Goal: Information Seeking & Learning: Learn about a topic

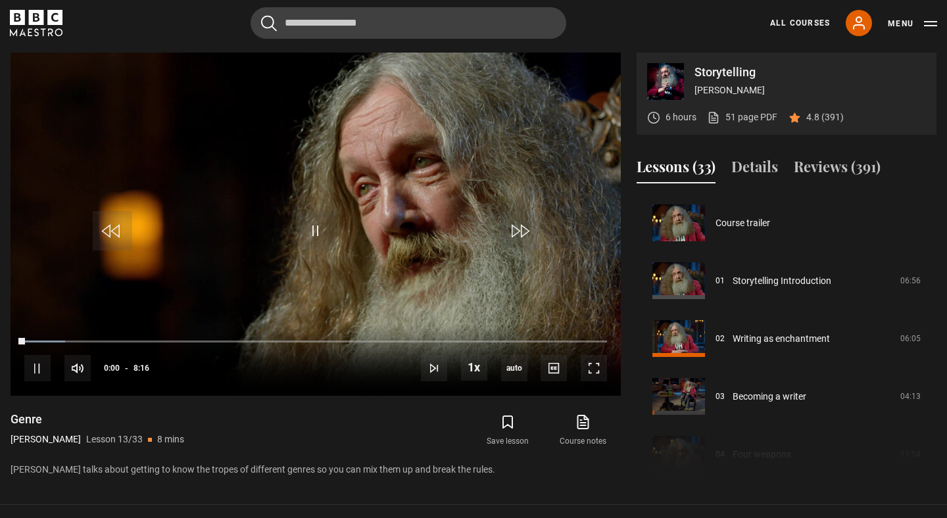
scroll to position [694, 0]
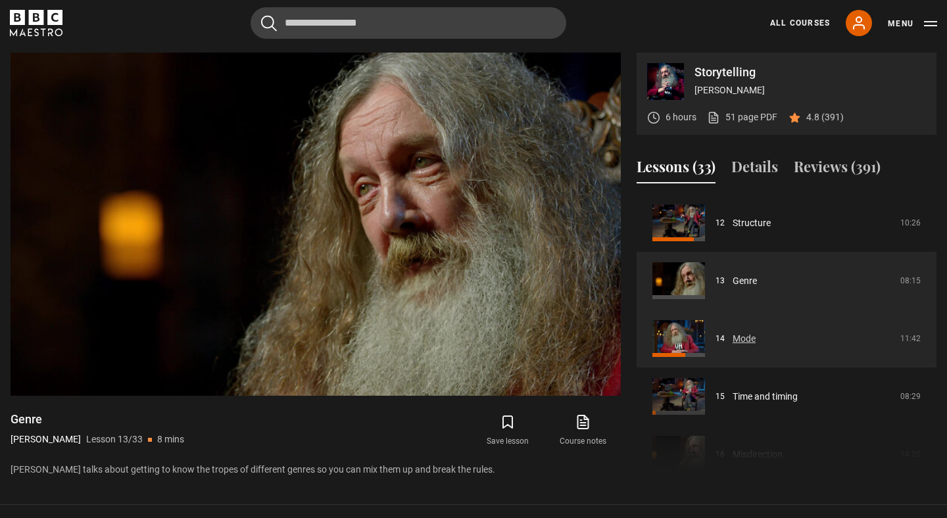
click at [741, 339] on link "Mode" at bounding box center [744, 339] width 23 height 14
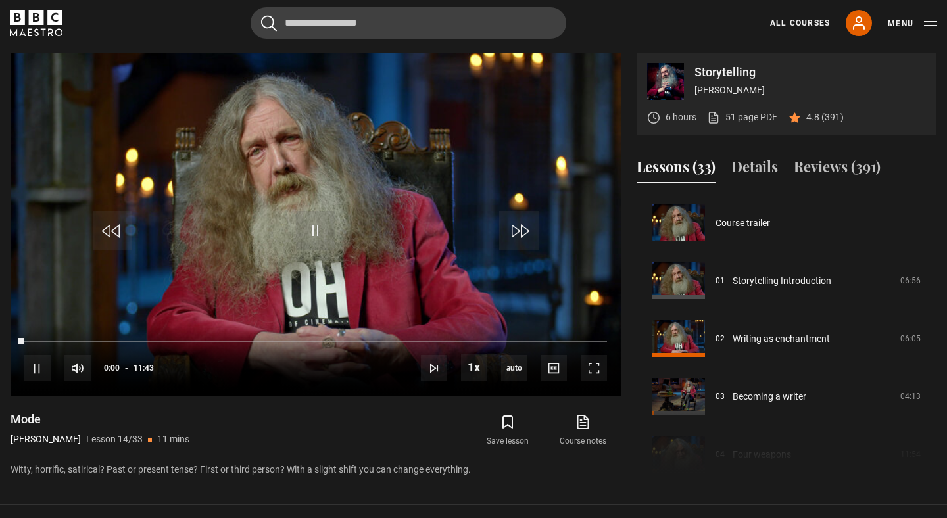
scroll to position [752, 0]
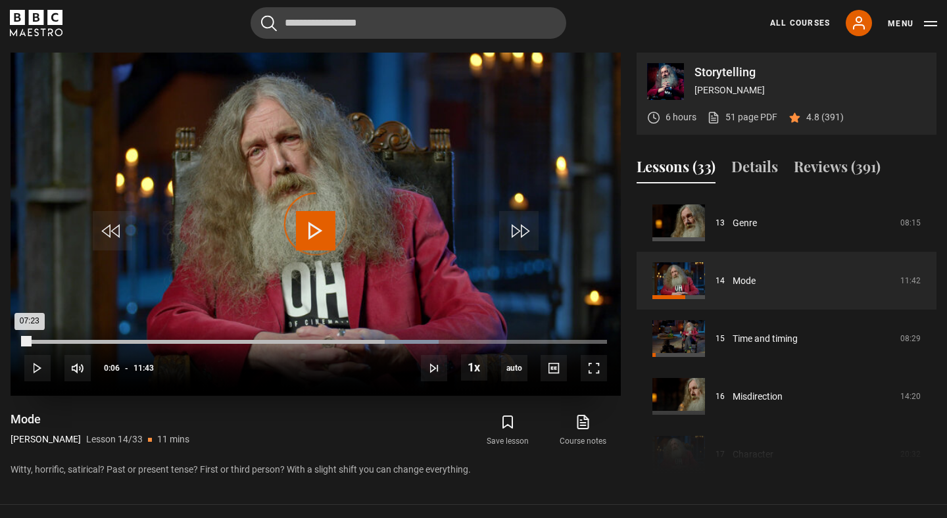
click at [29, 340] on div "Loaded : 71.12% 00:06 07:23" at bounding box center [315, 342] width 583 height 4
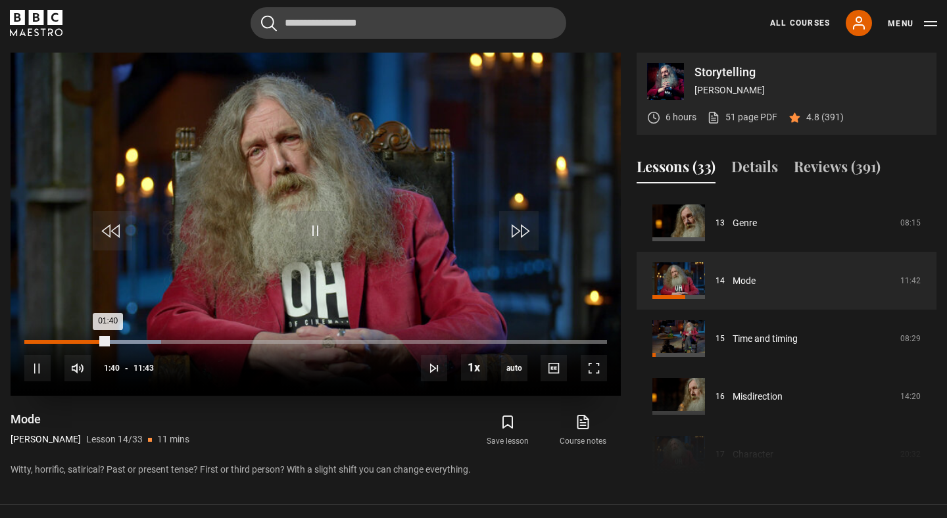
click at [76, 341] on div "01:02" at bounding box center [77, 342] width 2 height 4
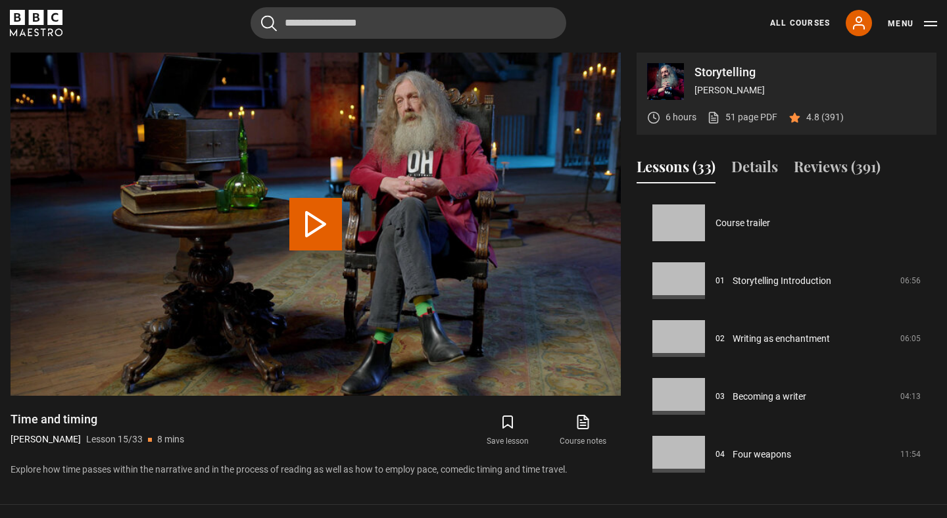
scroll to position [810, 0]
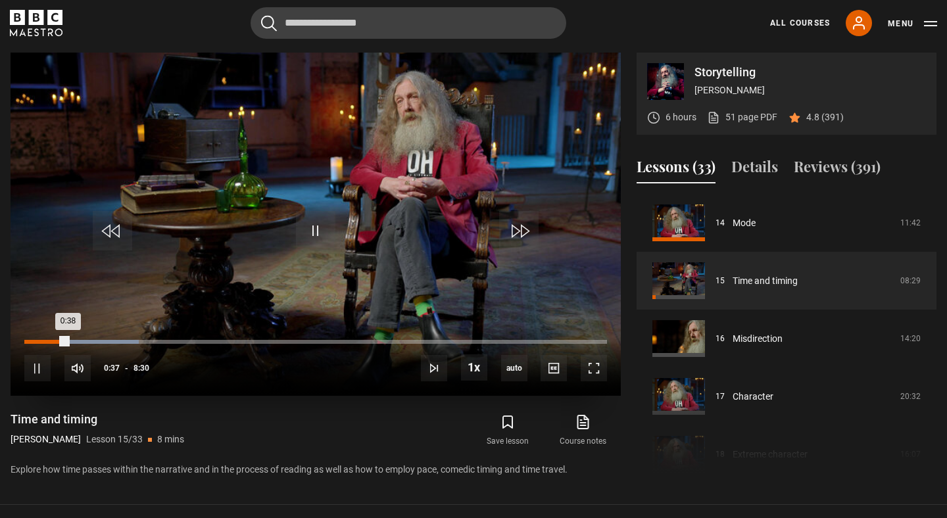
click at [29, 341] on div "0:04" at bounding box center [30, 342] width 2 height 4
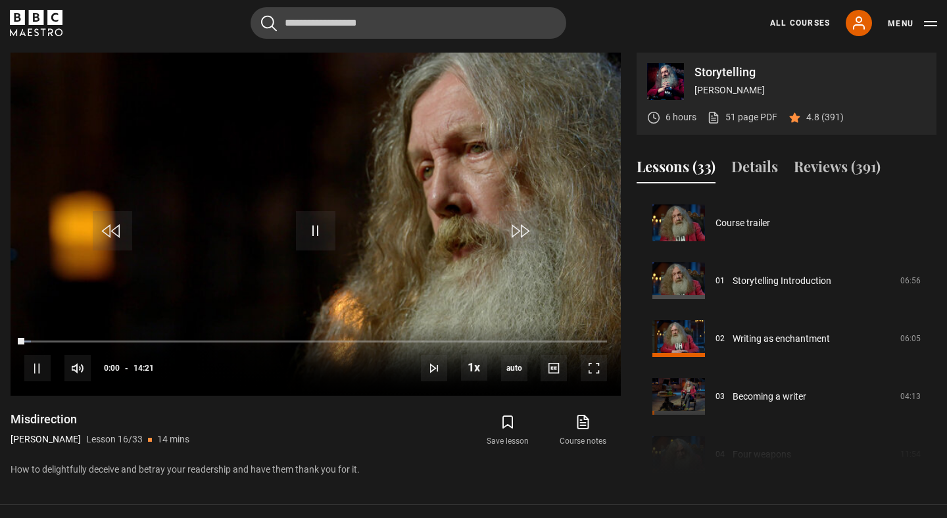
scroll to position [868, 0]
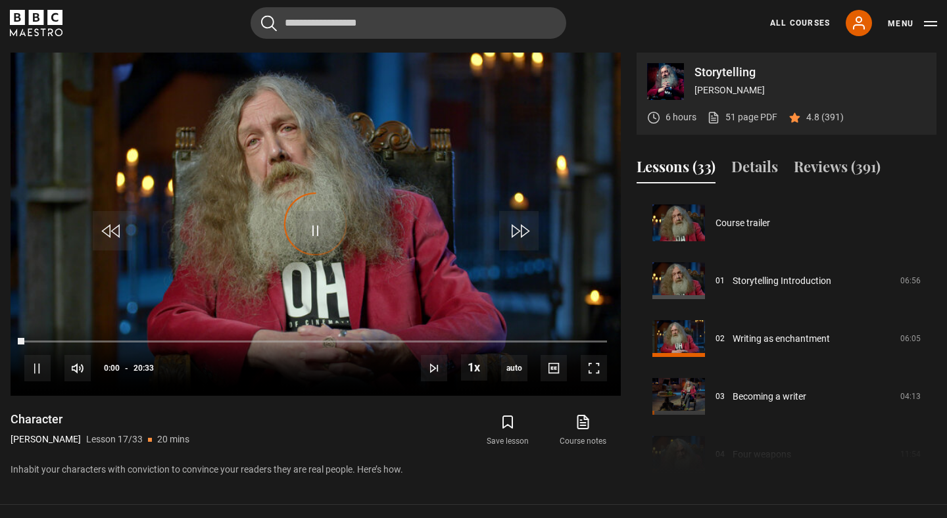
scroll to position [926, 0]
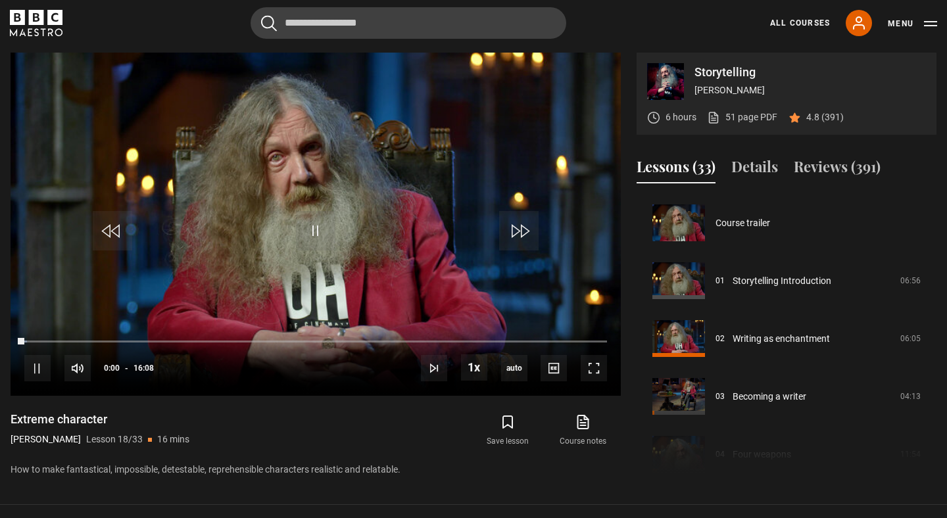
scroll to position [984, 0]
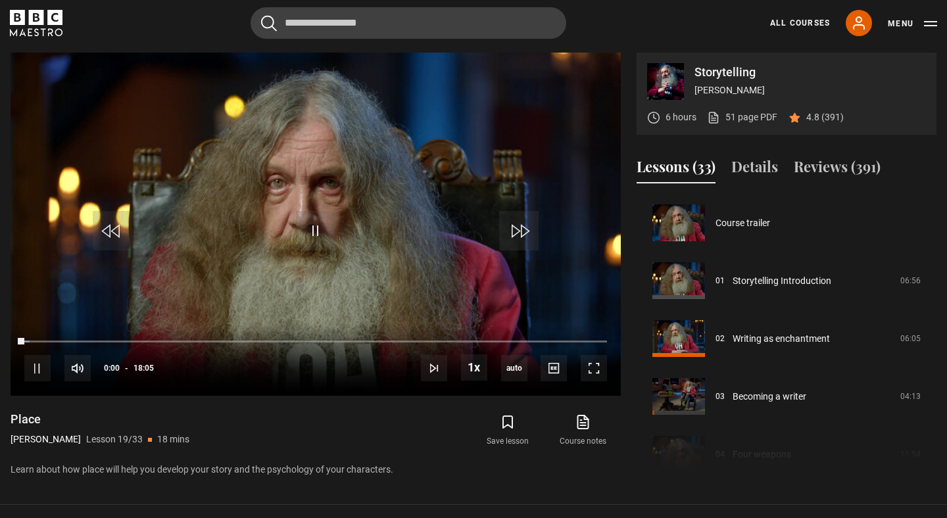
scroll to position [1042, 0]
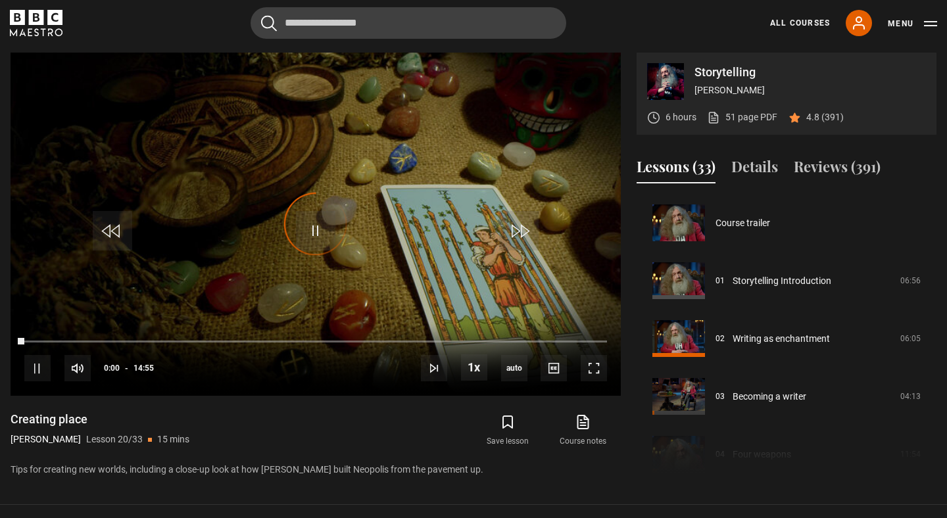
scroll to position [1099, 0]
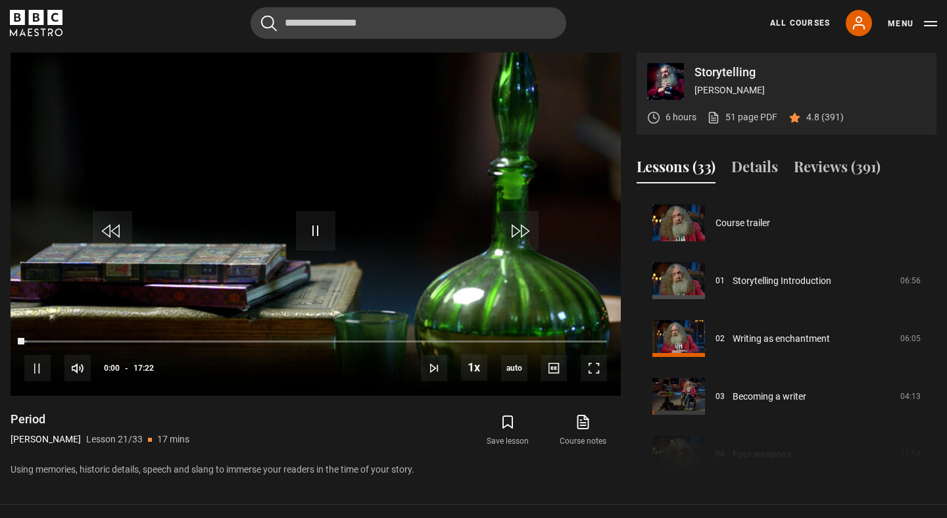
scroll to position [1157, 0]
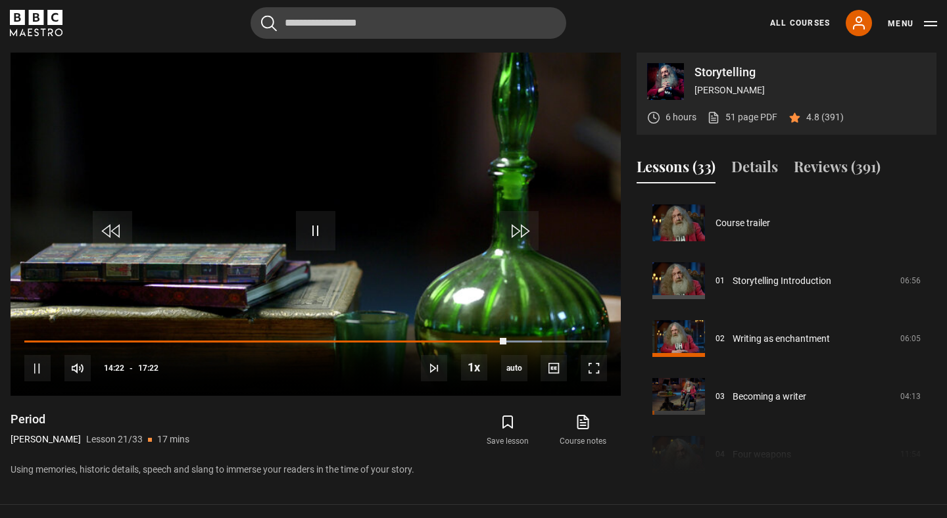
scroll to position [1157, 0]
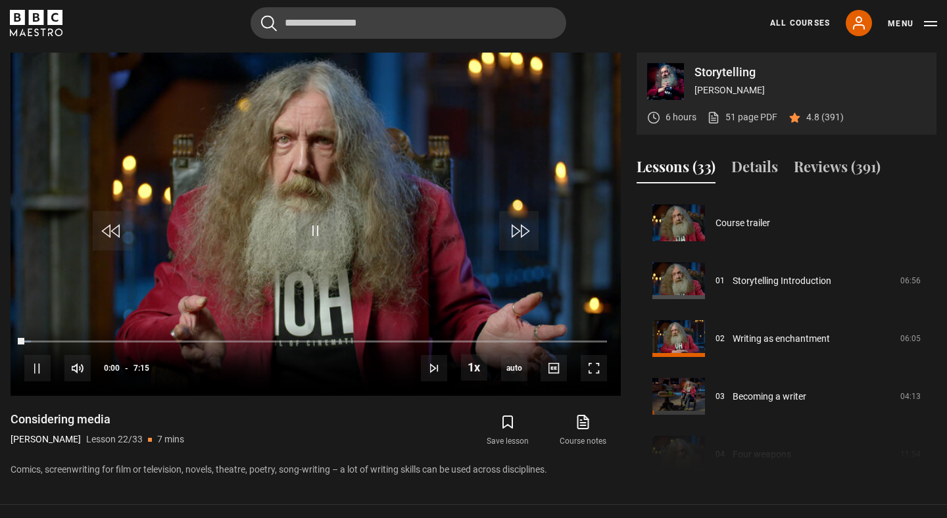
scroll to position [1215, 0]
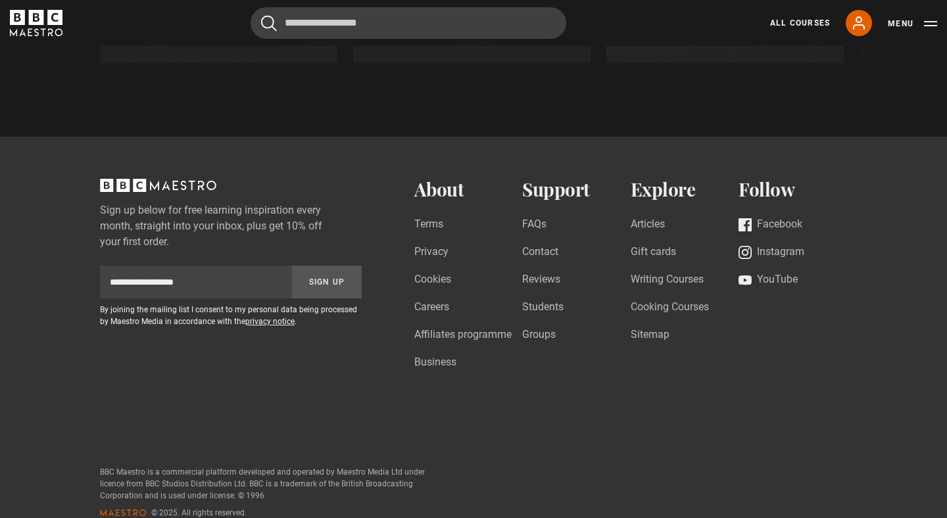
scroll to position [1407, 0]
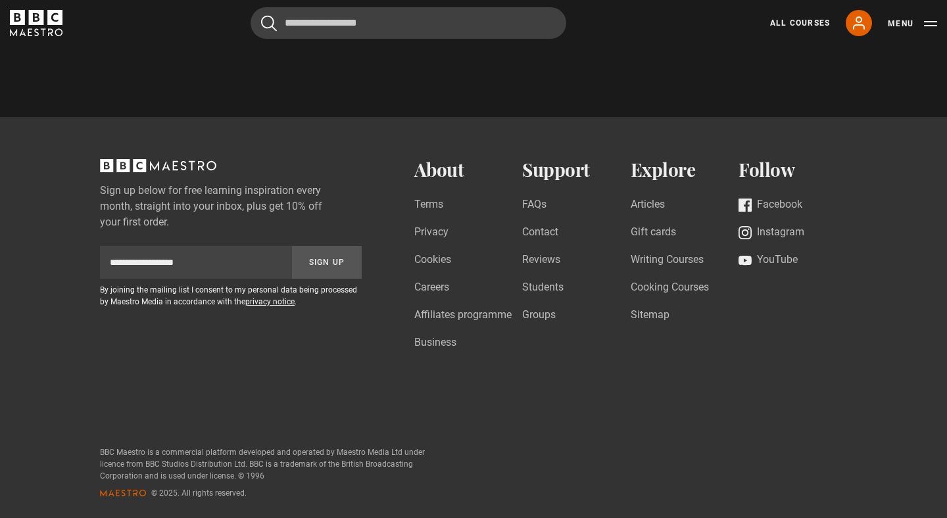
scroll to position [1331, 0]
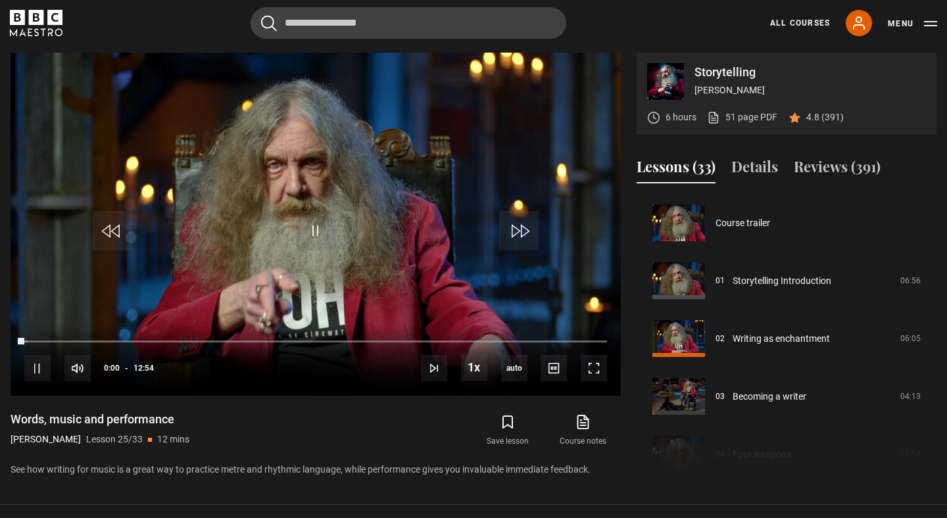
scroll to position [1389, 0]
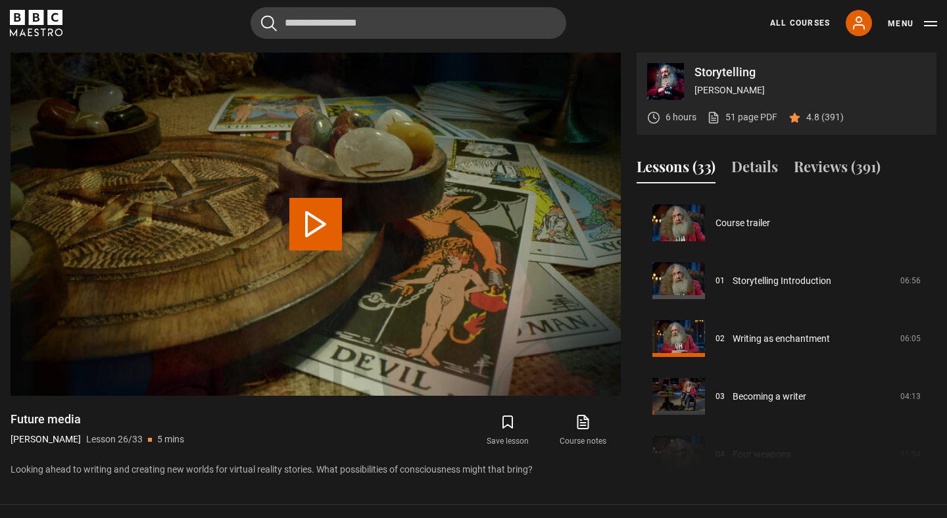
scroll to position [1447, 0]
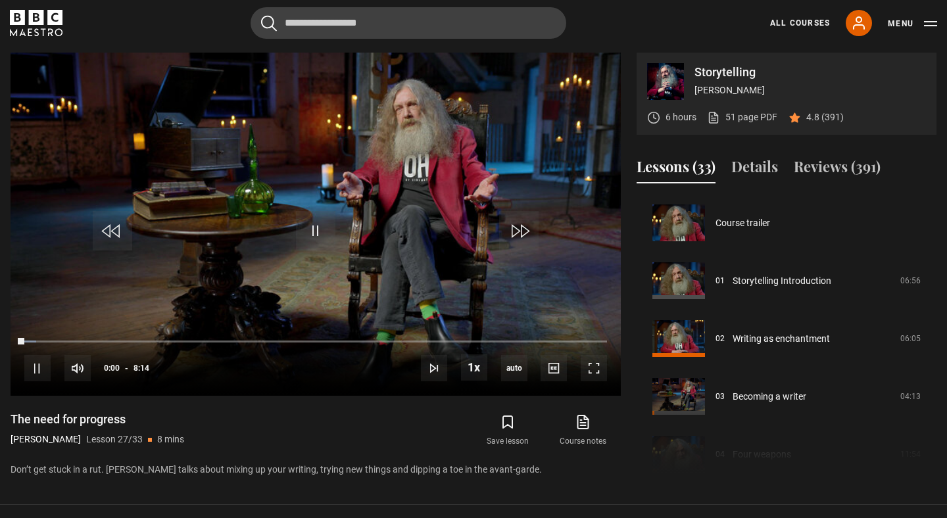
scroll to position [1505, 0]
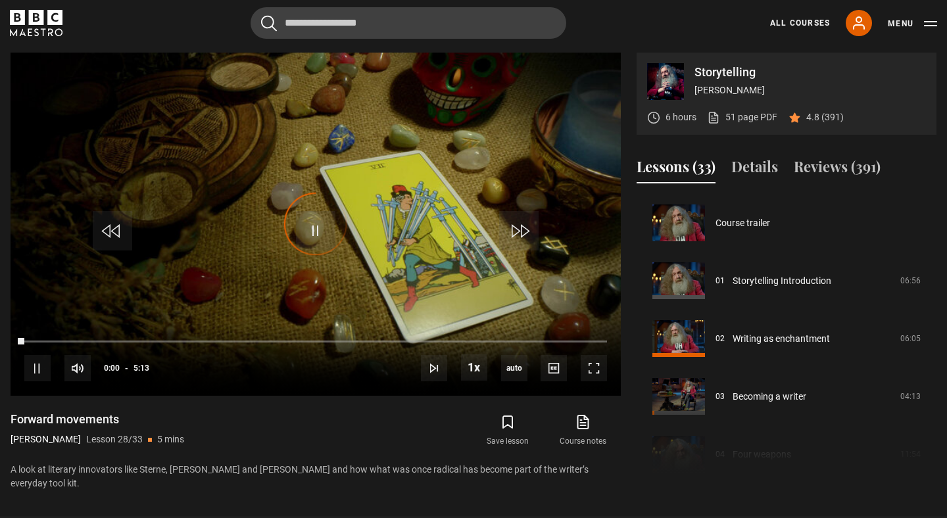
scroll to position [1562, 0]
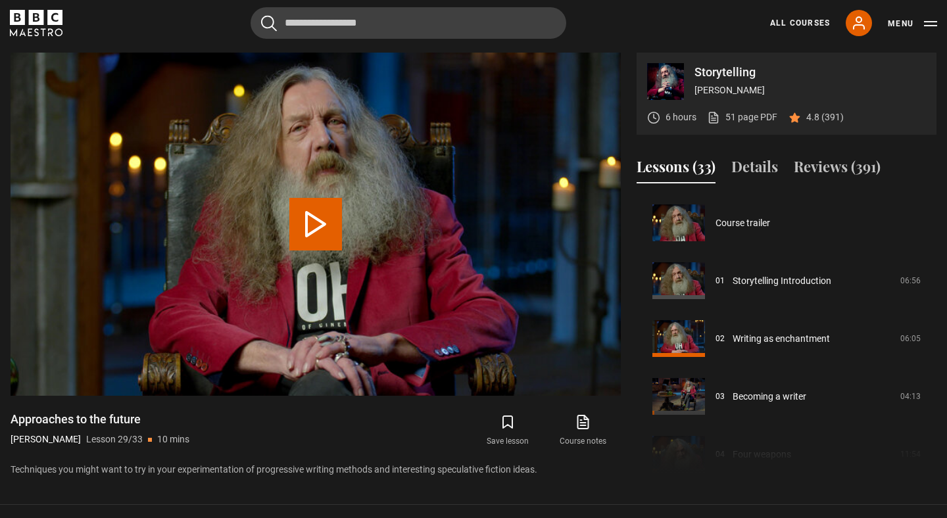
scroll to position [1620, 0]
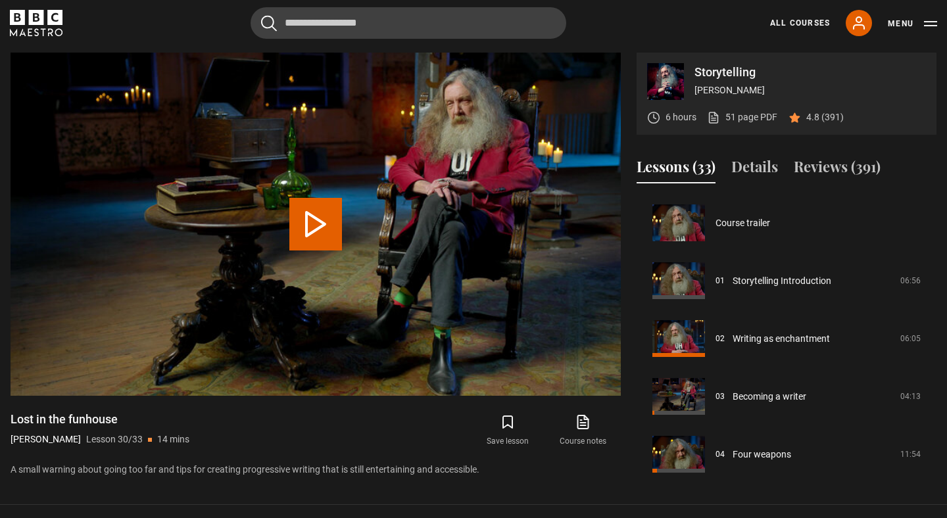
scroll to position [1678, 0]
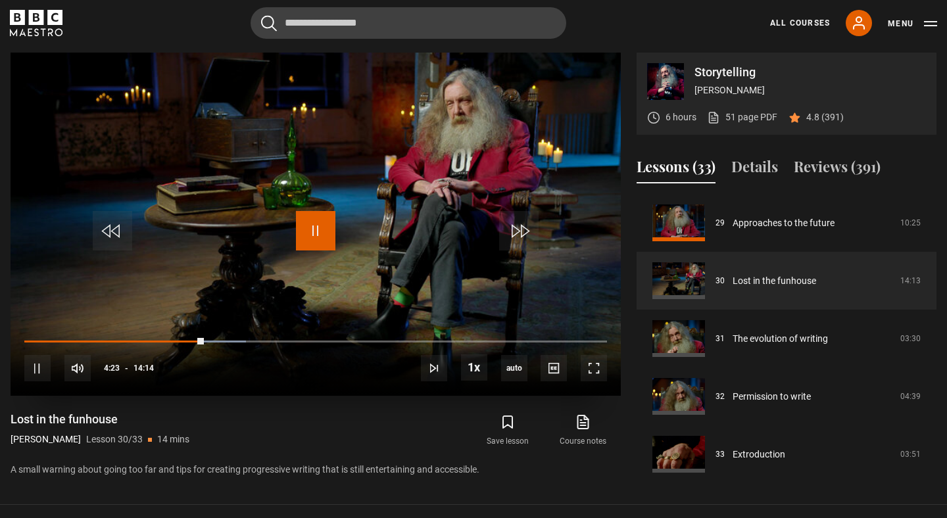
click at [321, 223] on span "Video Player" at bounding box center [315, 230] width 39 height 39
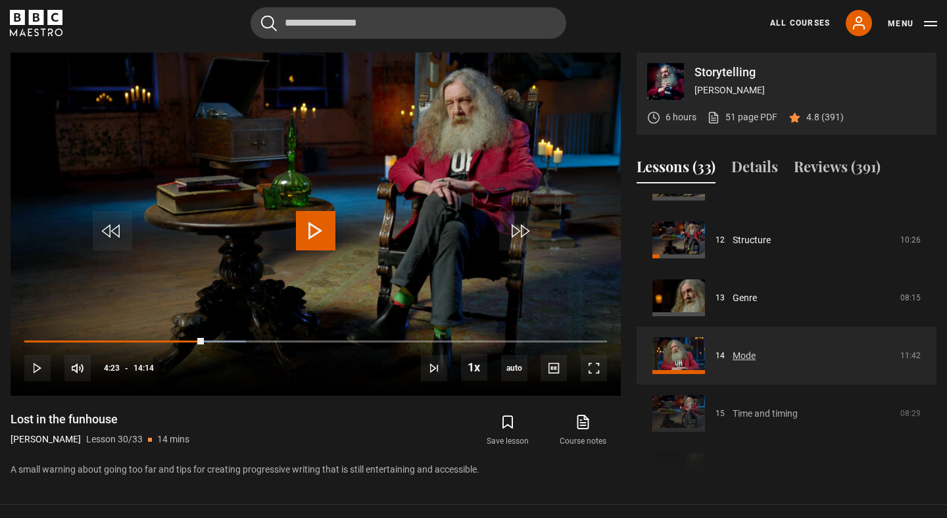
scroll to position [678, 0]
click at [743, 353] on link "Mode" at bounding box center [744, 356] width 23 height 14
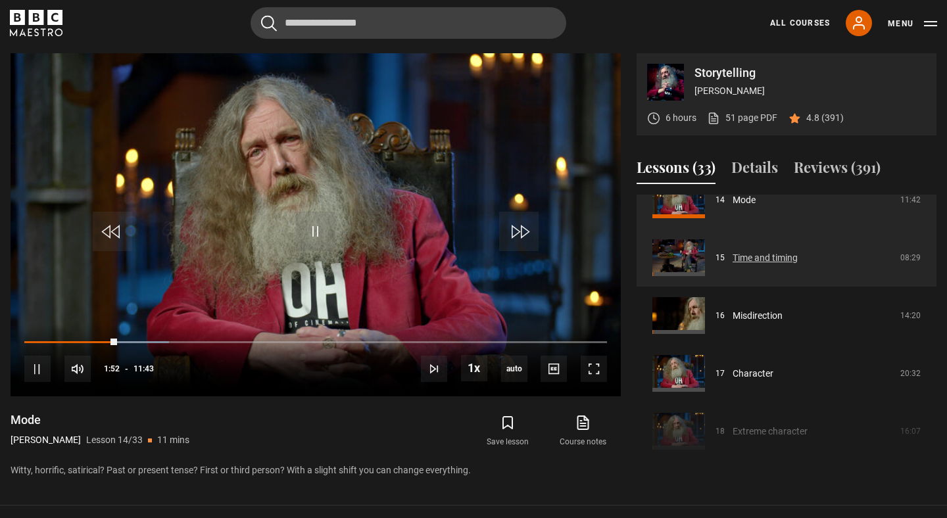
scroll to position [838, 0]
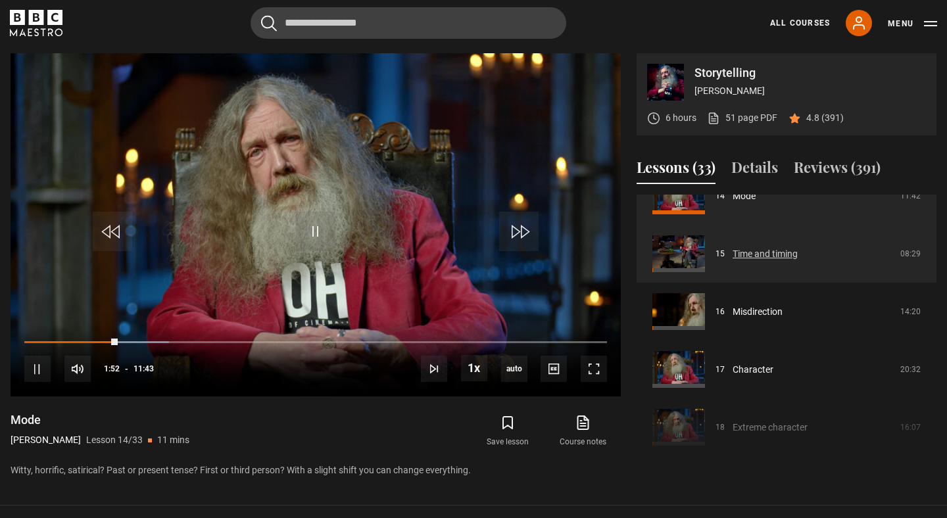
click at [748, 255] on link "Time and timing" at bounding box center [765, 254] width 65 height 14
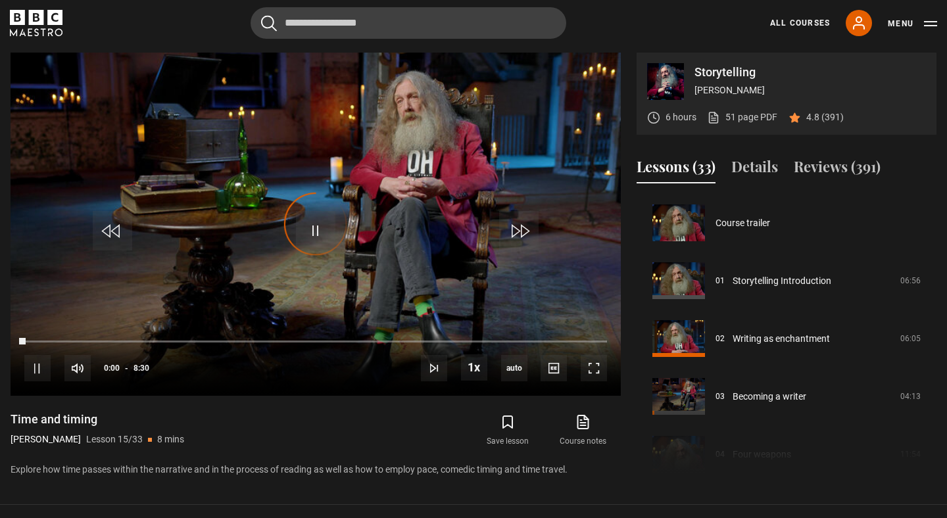
scroll to position [810, 0]
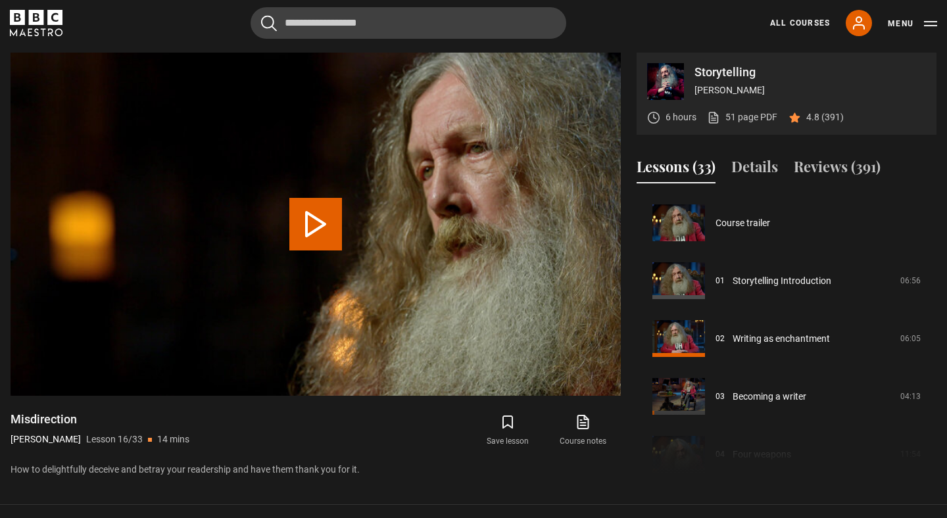
scroll to position [868, 0]
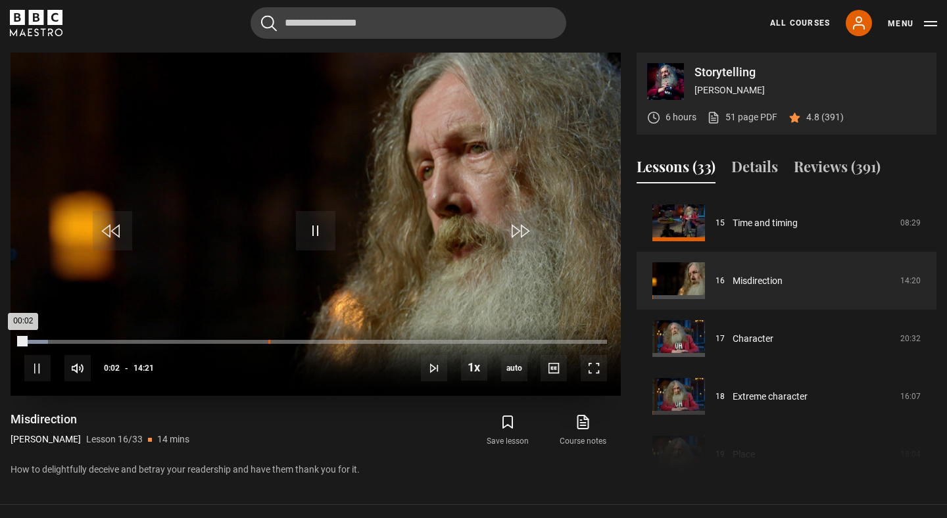
click at [268, 341] on div "Loaded : 4.07% 06:00 00:02" at bounding box center [315, 342] width 583 height 4
click at [208, 339] on div "10s Skip Back 10 seconds Pause 10s Skip Forward 10 seconds Loaded : 49.36% 05:4…" at bounding box center [316, 360] width 610 height 73
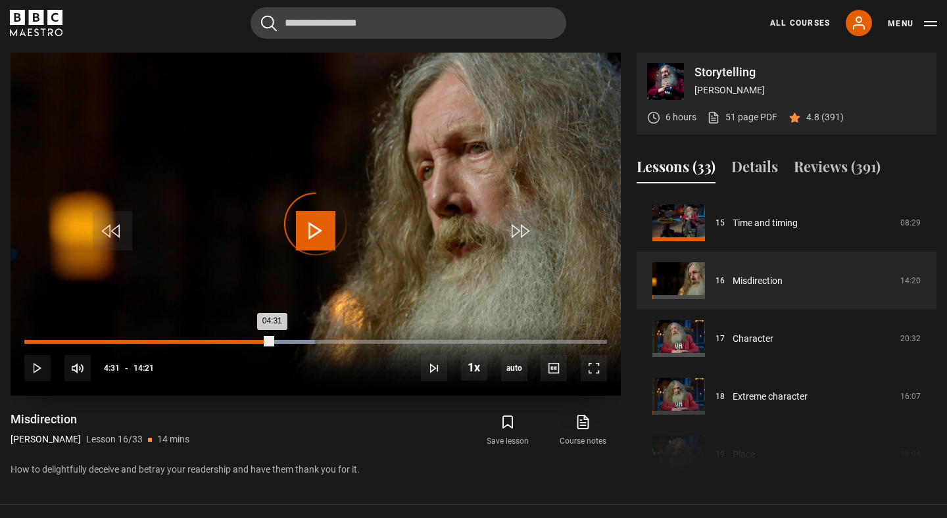
click at [208, 342] on div "04:31" at bounding box center [209, 342] width 2 height 4
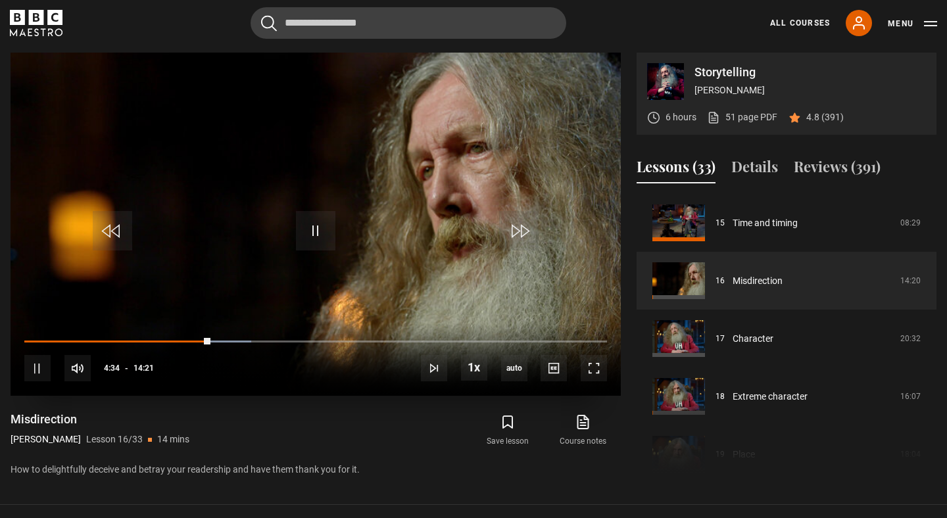
click at [172, 335] on div "10s Skip Back 10 seconds Pause 10s Skip Forward 10 seconds Loaded : 38.91% 04:2…" at bounding box center [316, 360] width 610 height 73
click at [168, 344] on div "10s Skip Back 10 seconds Pause 10s Skip Forward 10 seconds Loaded : 39.49% 03:3…" at bounding box center [316, 360] width 610 height 73
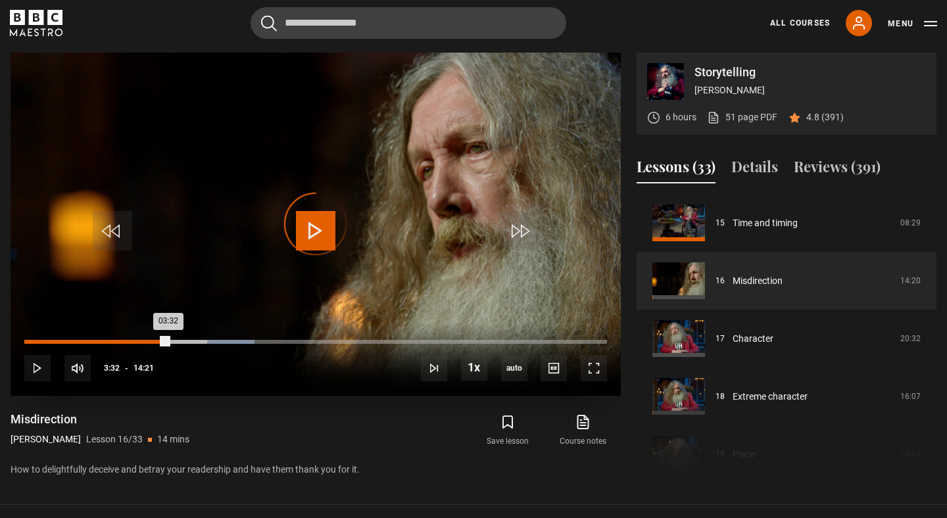
click at [168, 341] on div "Loaded : 39.49% 03:32 03:32" at bounding box center [315, 342] width 583 height 4
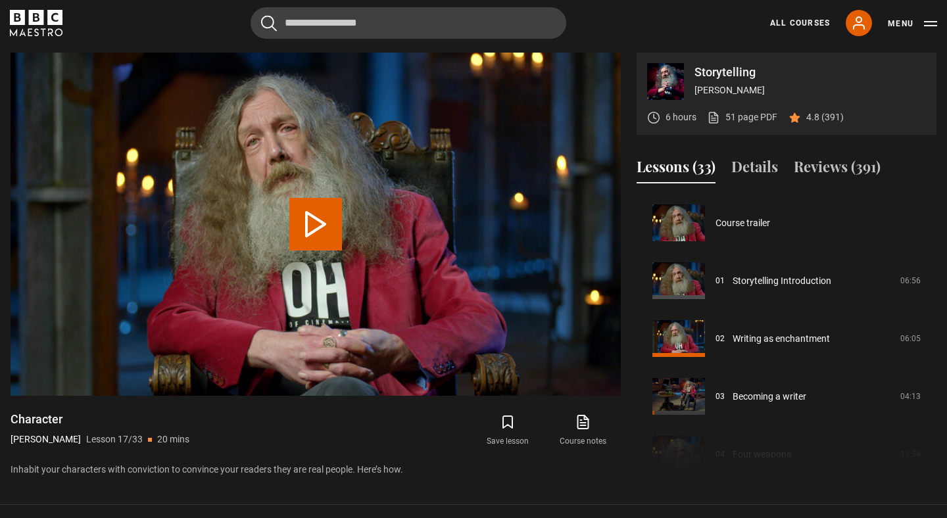
scroll to position [926, 0]
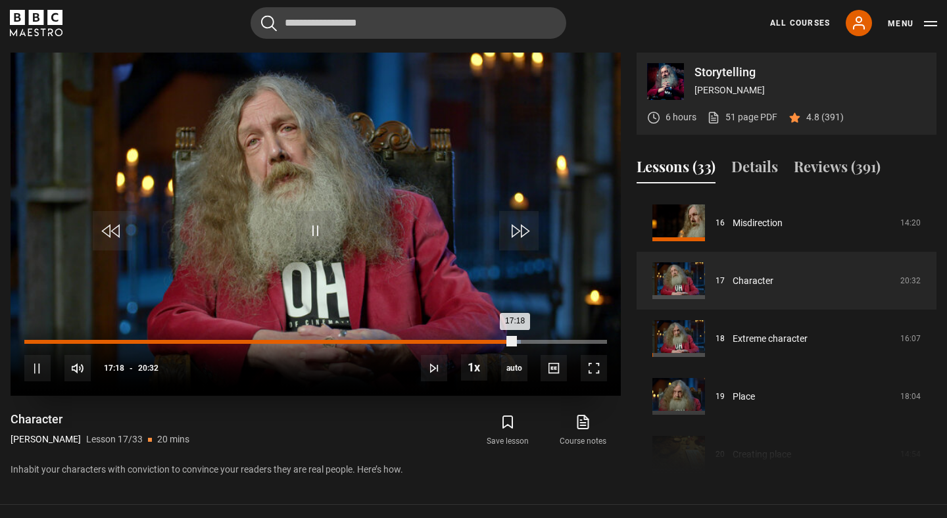
click at [514, 341] on div "Loaded : 85.16% 17:16 17:18" at bounding box center [315, 342] width 583 height 4
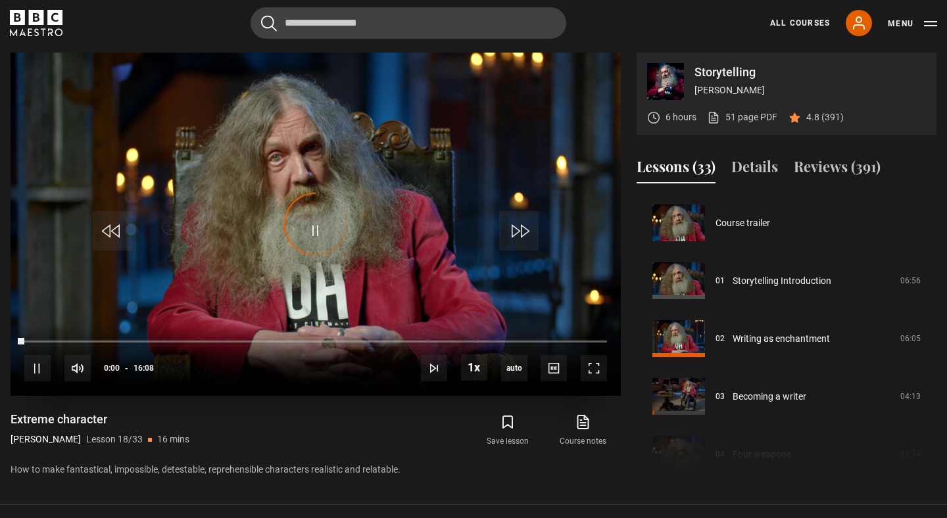
scroll to position [984, 0]
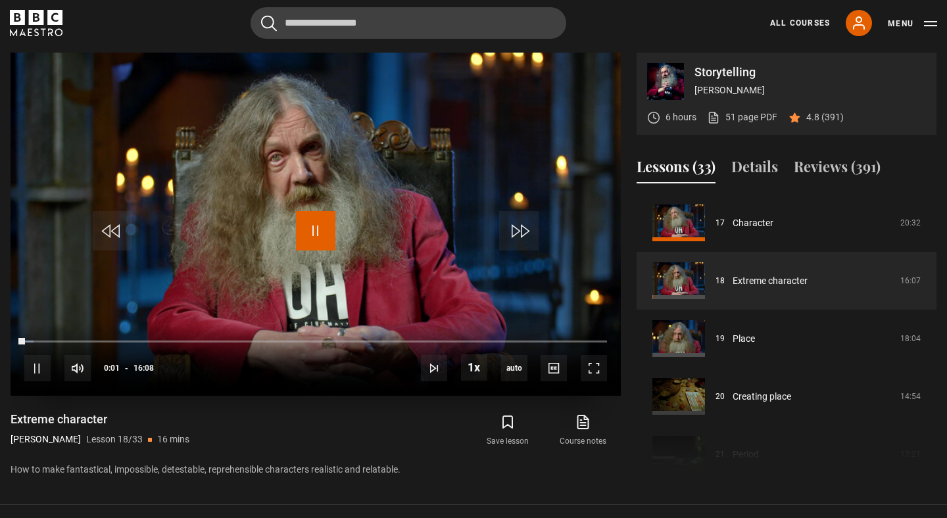
click at [304, 235] on span "Video Player" at bounding box center [315, 230] width 39 height 39
click at [765, 279] on link "Extreme character" at bounding box center [770, 281] width 75 height 14
click at [322, 249] on span "Video Player" at bounding box center [315, 230] width 39 height 39
click at [322, 243] on span "Video Player" at bounding box center [315, 230] width 39 height 39
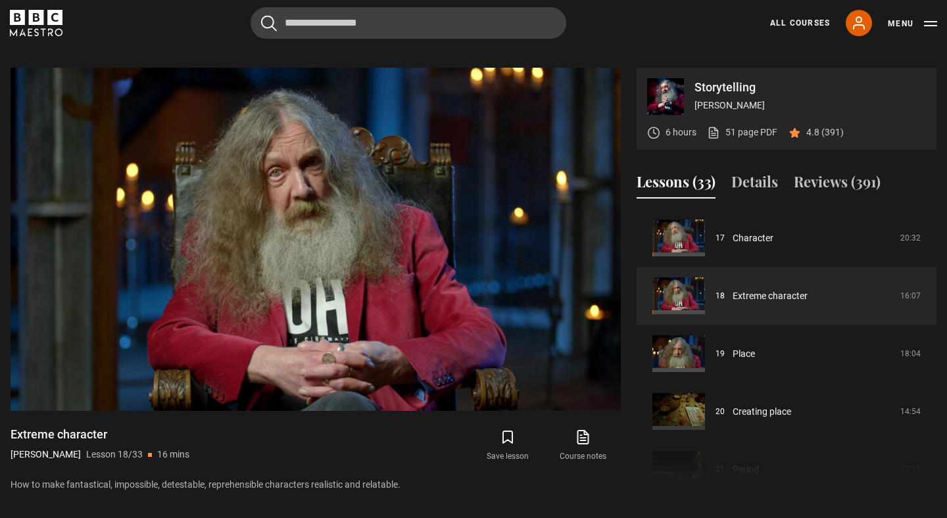
scroll to position [518, 0]
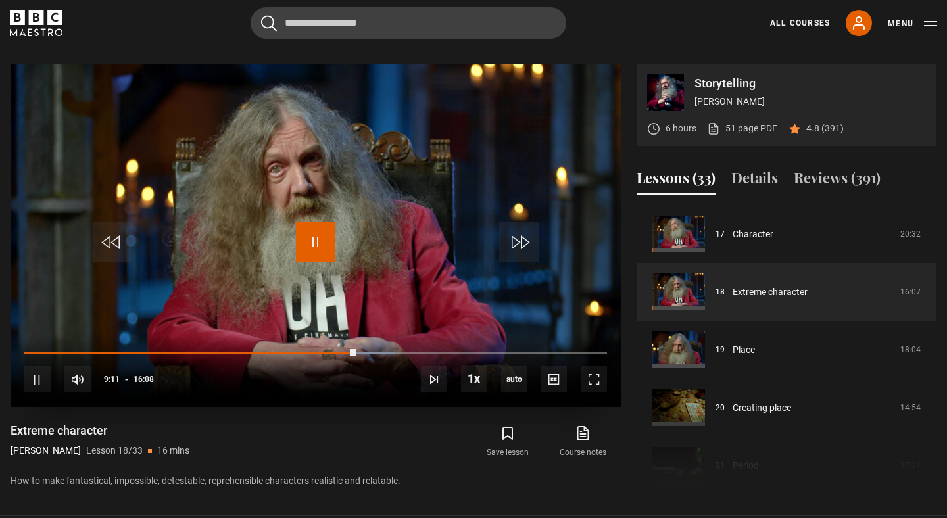
click at [312, 235] on span "Video Player" at bounding box center [315, 241] width 39 height 39
click at [318, 237] on span "Video Player" at bounding box center [315, 241] width 39 height 39
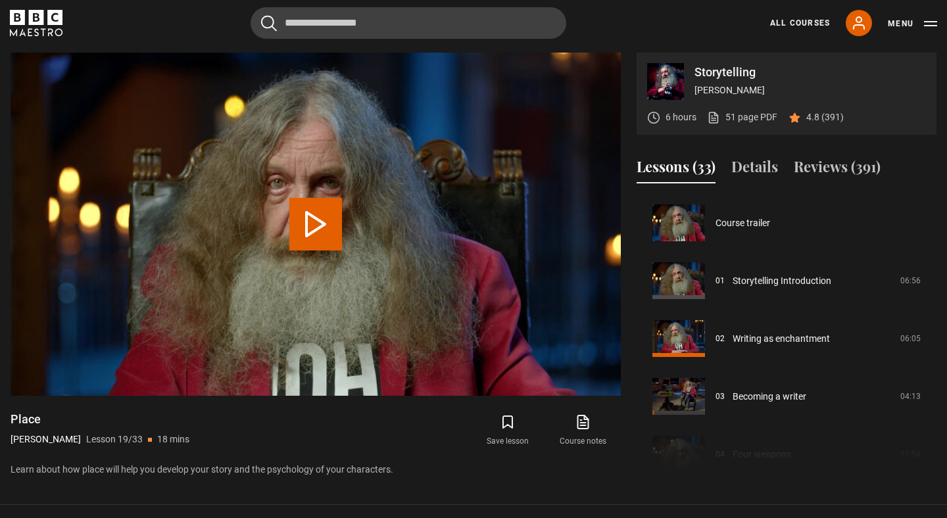
scroll to position [1042, 0]
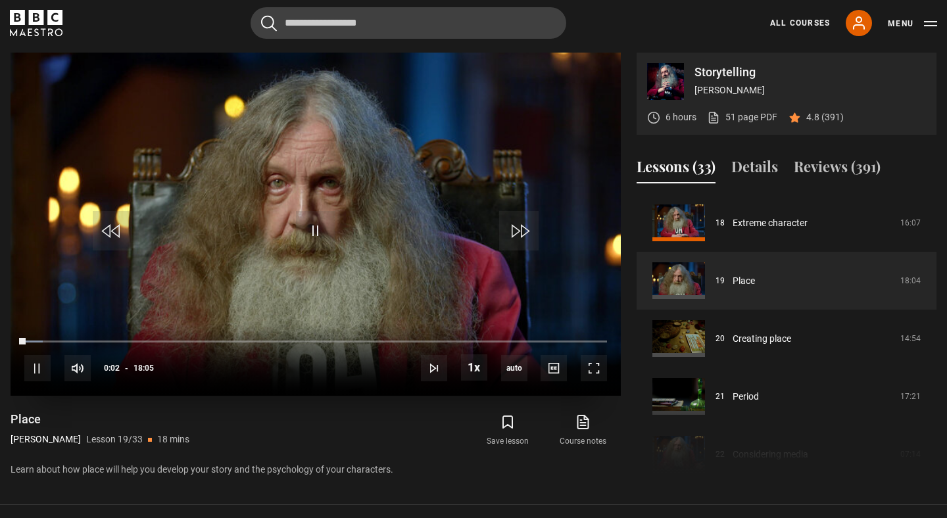
click at [328, 189] on video "Video Player" at bounding box center [316, 224] width 610 height 343
